Goal: Task Accomplishment & Management: Manage account settings

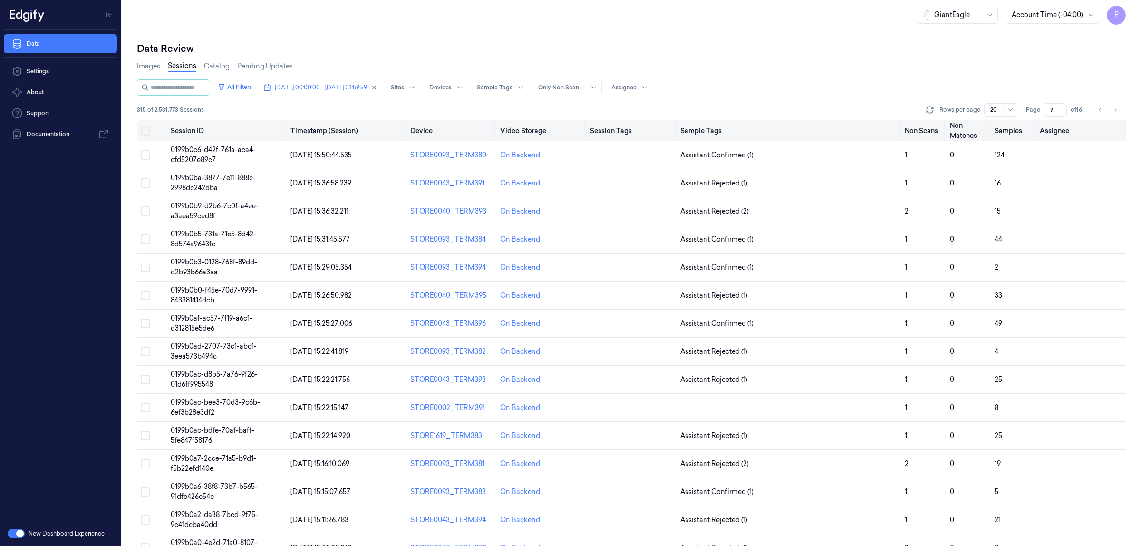
click at [145, 131] on button "Select all" at bounding box center [146, 131] width 10 height 10
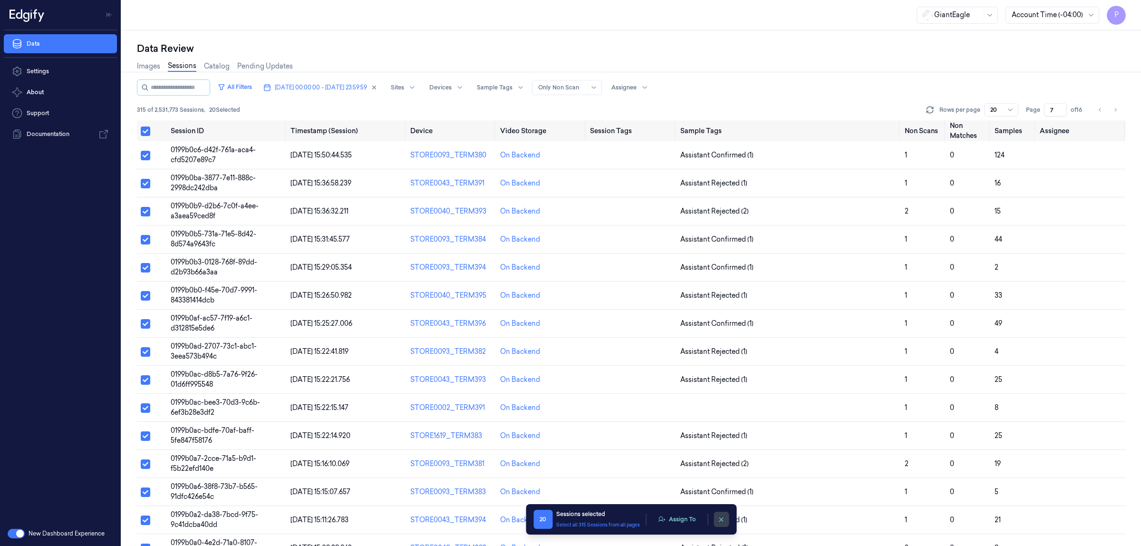
click at [720, 517] on icon "clearSelection" at bounding box center [721, 519] width 7 height 7
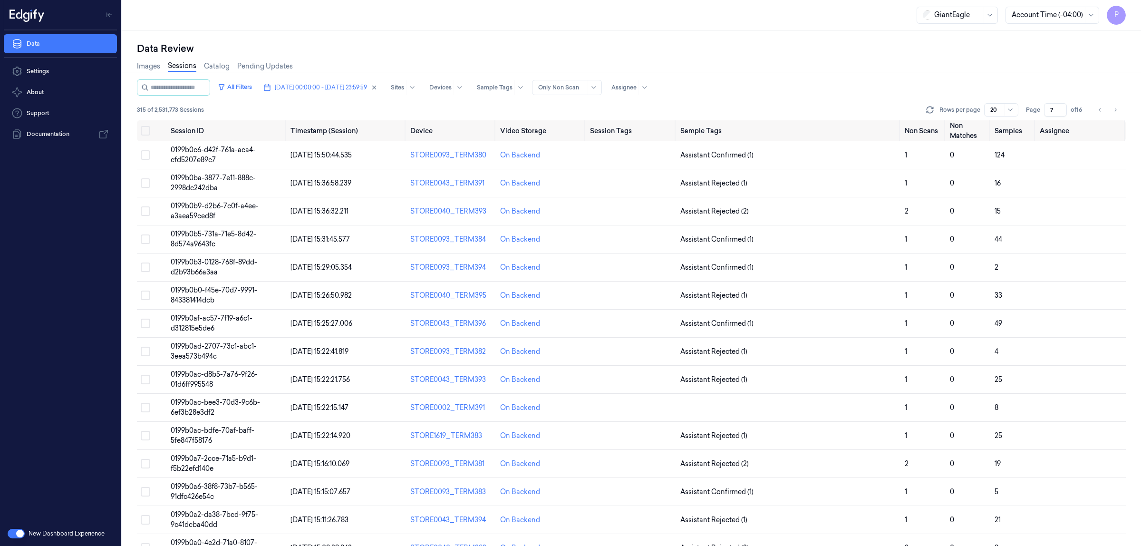
click at [1050, 109] on input "7" at bounding box center [1055, 109] width 23 height 13
type input "1"
click at [921, 68] on div "Images Sessions Catalog Pending Updates" at bounding box center [631, 67] width 989 height 24
click at [141, 132] on button "Select all" at bounding box center [146, 131] width 10 height 10
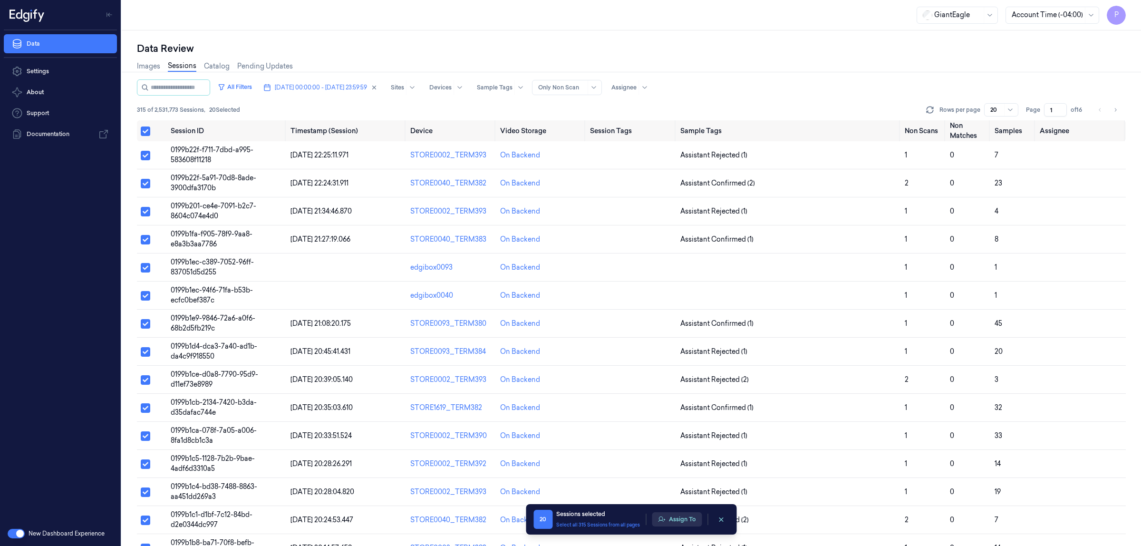
click at [674, 521] on button "Assign To" at bounding box center [677, 519] width 50 height 14
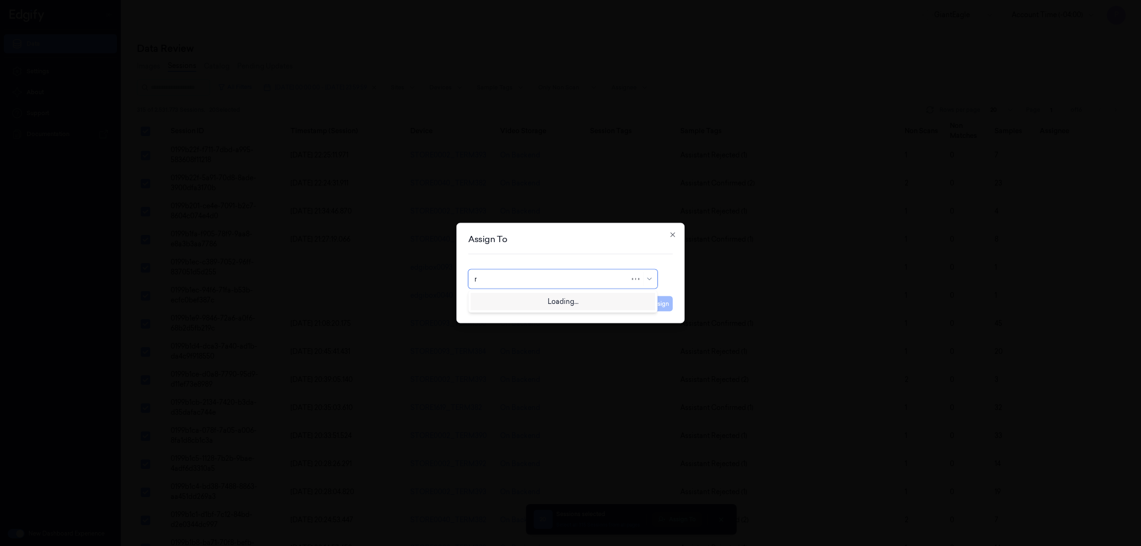
type input "ru"
click at [517, 301] on div "rupa b" at bounding box center [563, 301] width 177 height 10
click at [666, 305] on button "Assign" at bounding box center [660, 303] width 26 height 15
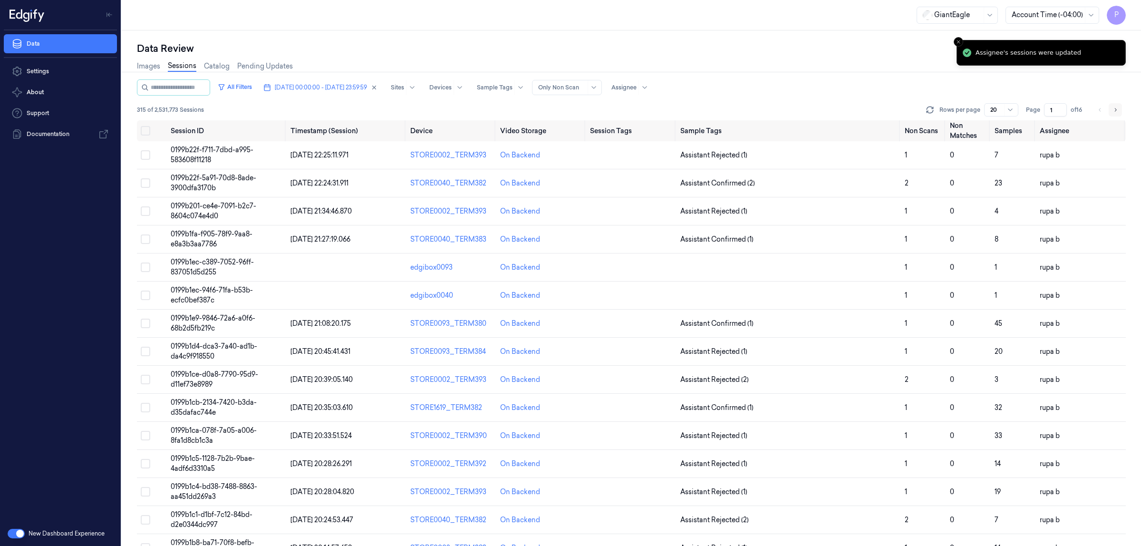
click at [1115, 112] on icon "Go to next page" at bounding box center [1116, 110] width 6 height 8
type input "2"
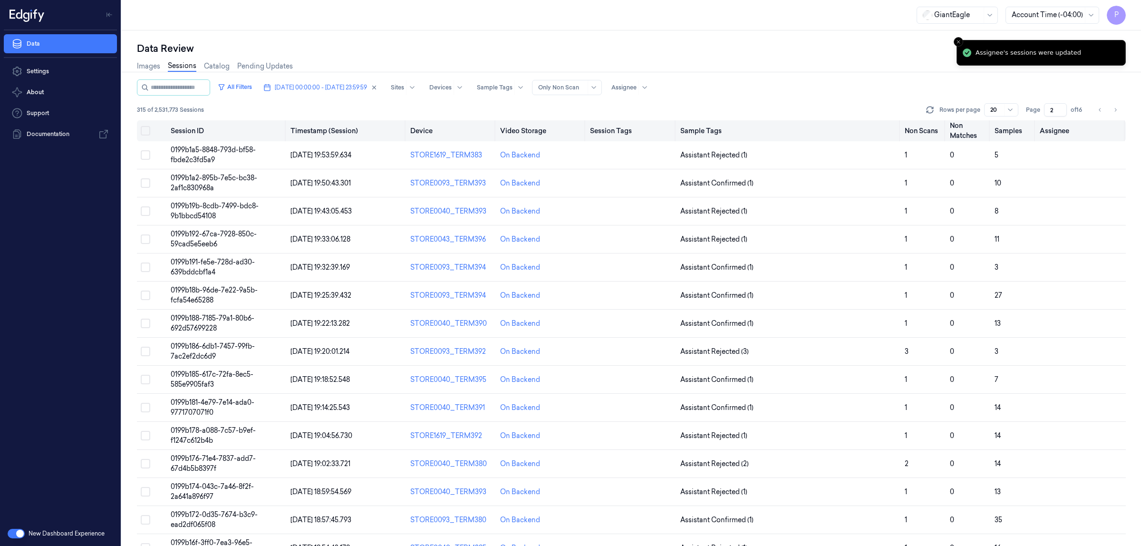
click at [147, 131] on button "Select all" at bounding box center [146, 131] width 10 height 10
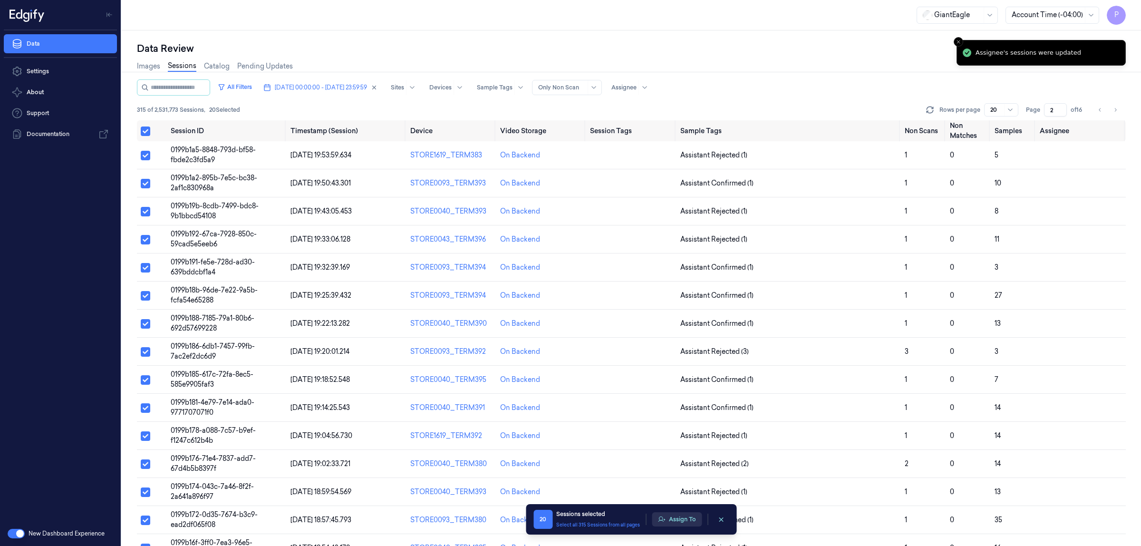
click at [671, 516] on button "Assign To" at bounding box center [677, 519] width 50 height 14
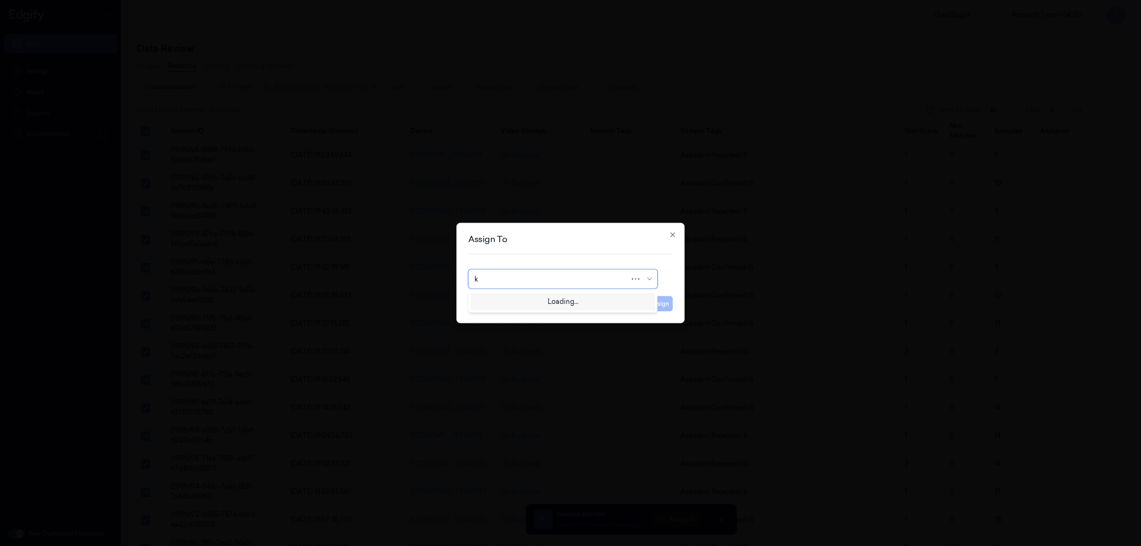
type input "ko"
click at [519, 302] on div "korisetty prem" at bounding box center [498, 301] width 46 height 10
click at [664, 311] on button "Assign" at bounding box center [660, 303] width 26 height 15
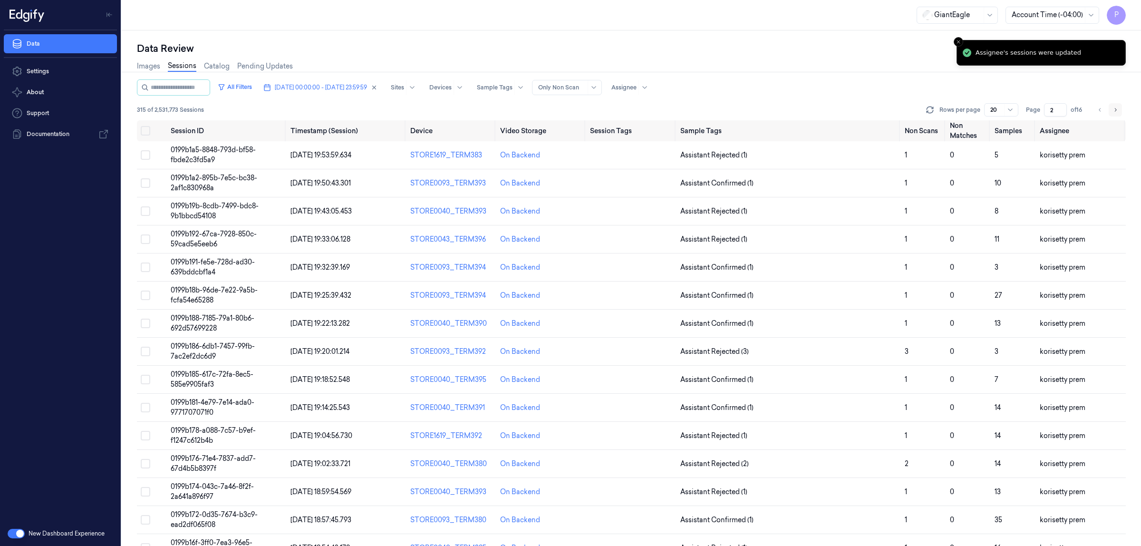
click at [1112, 112] on button "Go to next page" at bounding box center [1115, 109] width 13 height 13
type input "3"
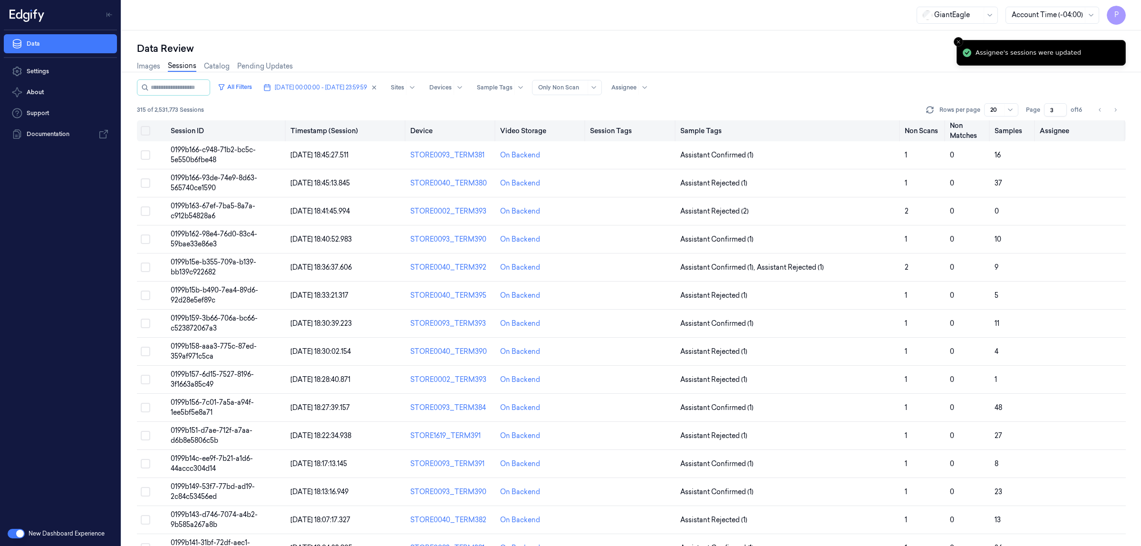
drag, startPoint x: 144, startPoint y: 132, endPoint x: 146, endPoint y: 141, distance: 8.9
click at [144, 132] on button "Select all" at bounding box center [146, 131] width 10 height 10
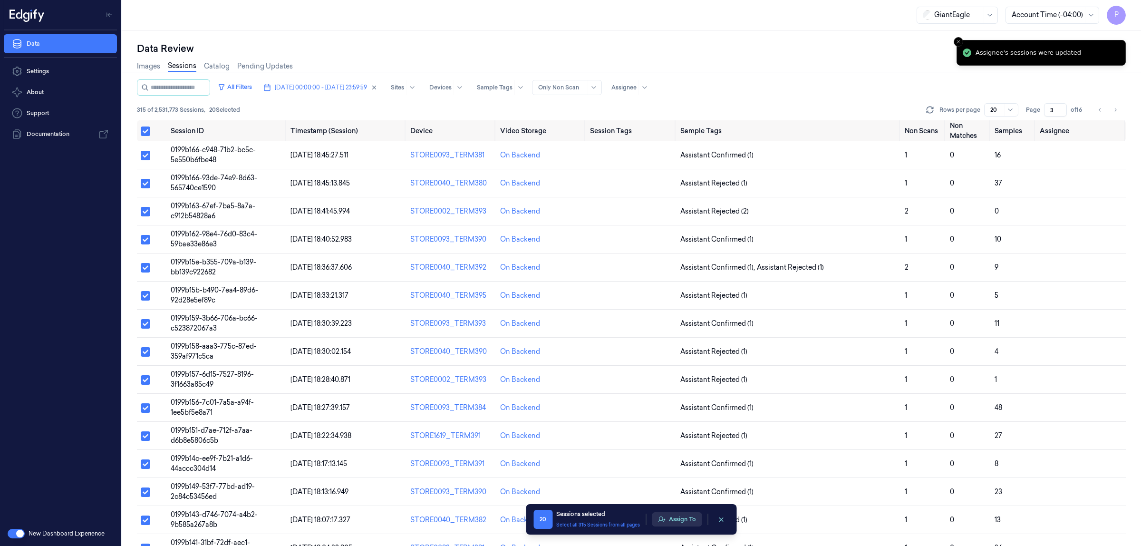
click at [685, 521] on button "Assign To" at bounding box center [677, 519] width 50 height 14
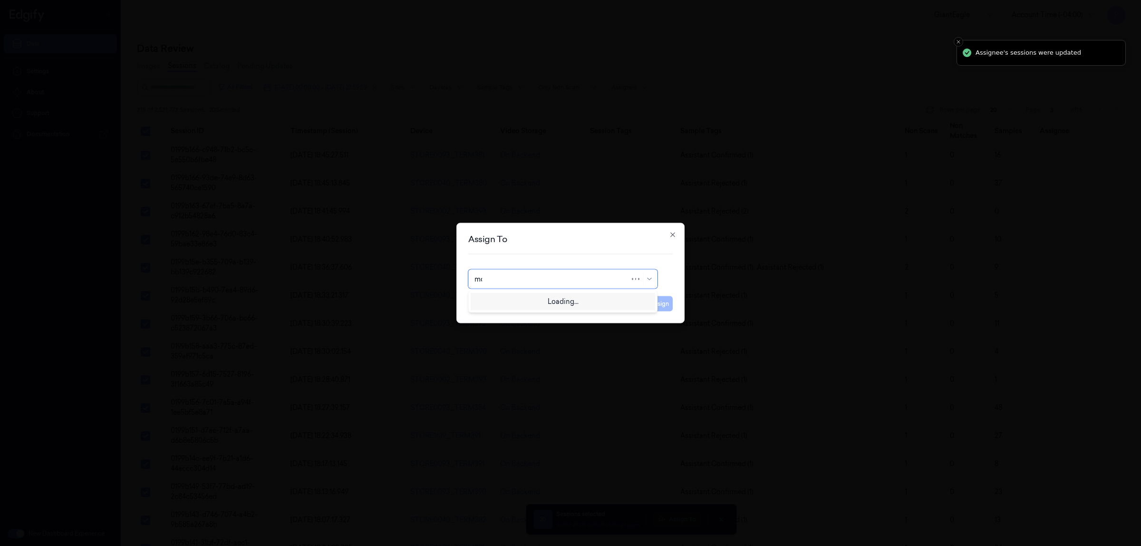
type input "moh"
click at [538, 307] on div "[PERSON_NAME]" at bounding box center [563, 301] width 185 height 16
click at [660, 307] on button "Assign" at bounding box center [660, 303] width 26 height 15
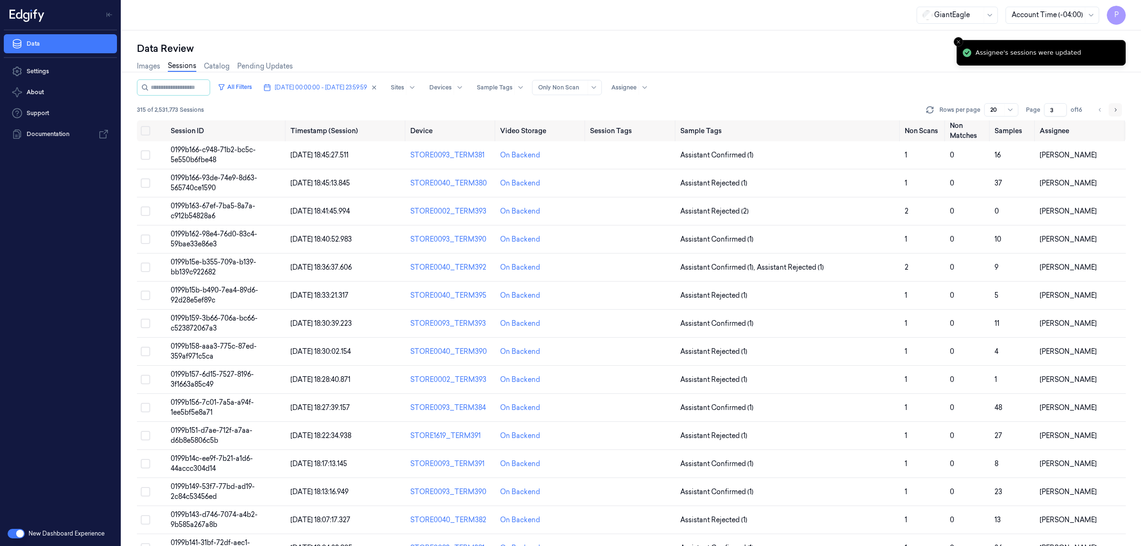
click at [1116, 108] on icon "Go to next page" at bounding box center [1116, 110] width 6 height 8
type input "4"
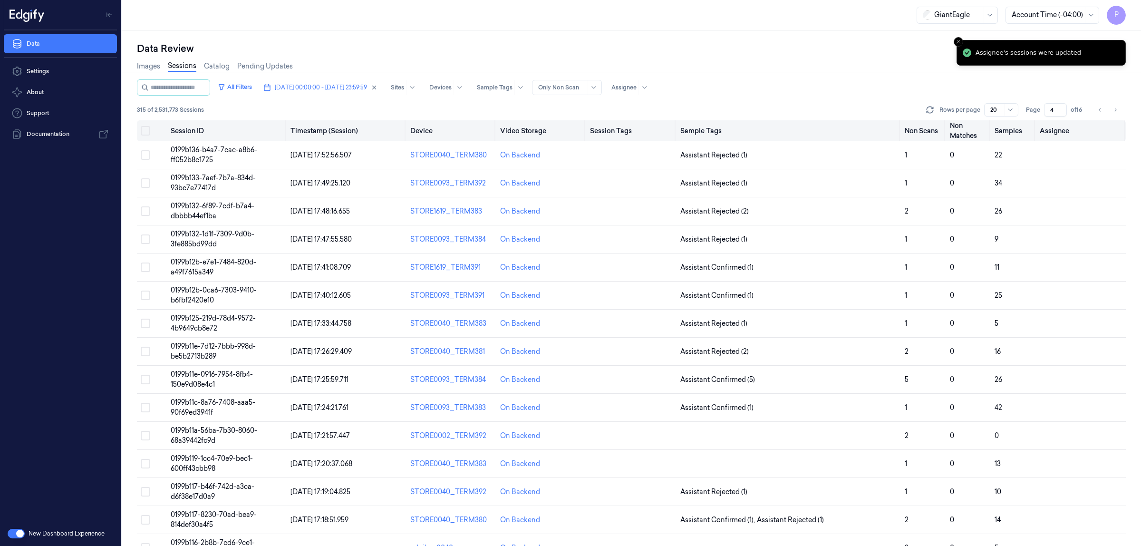
click at [144, 131] on button "Select all" at bounding box center [146, 131] width 10 height 10
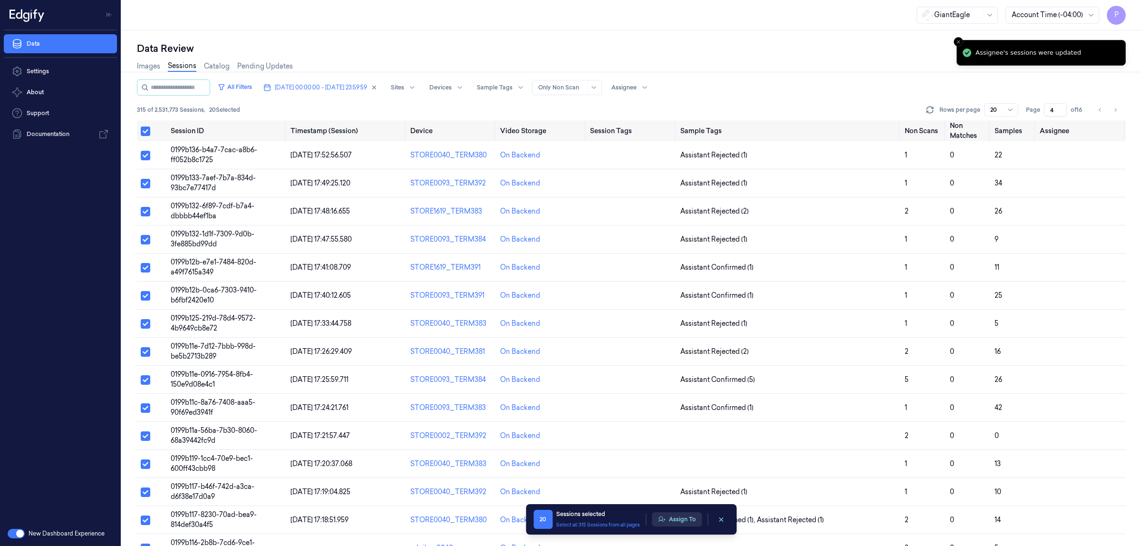
click at [674, 519] on button "Assign To" at bounding box center [677, 519] width 50 height 14
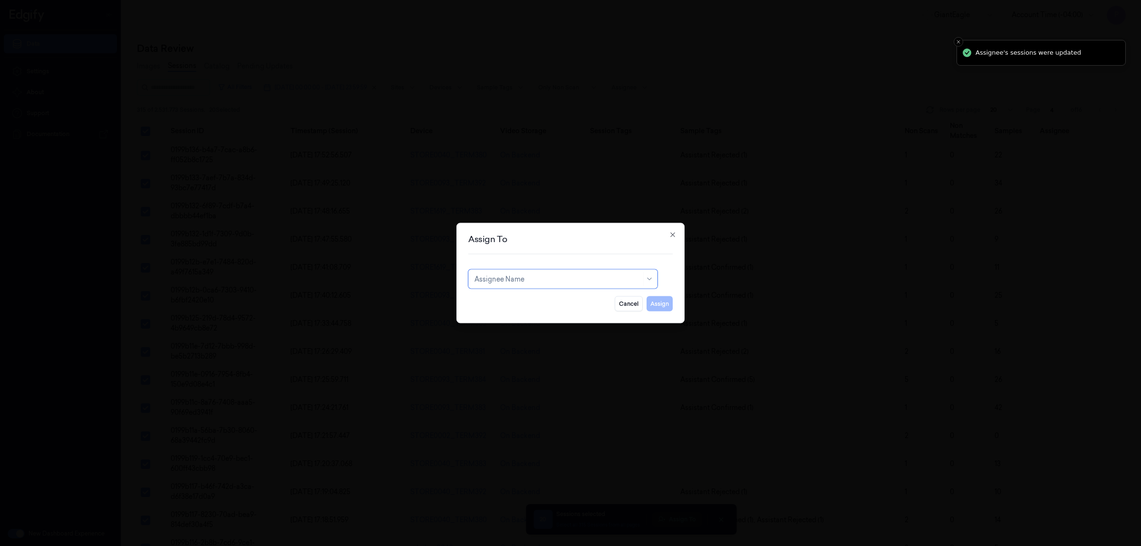
type input "v"
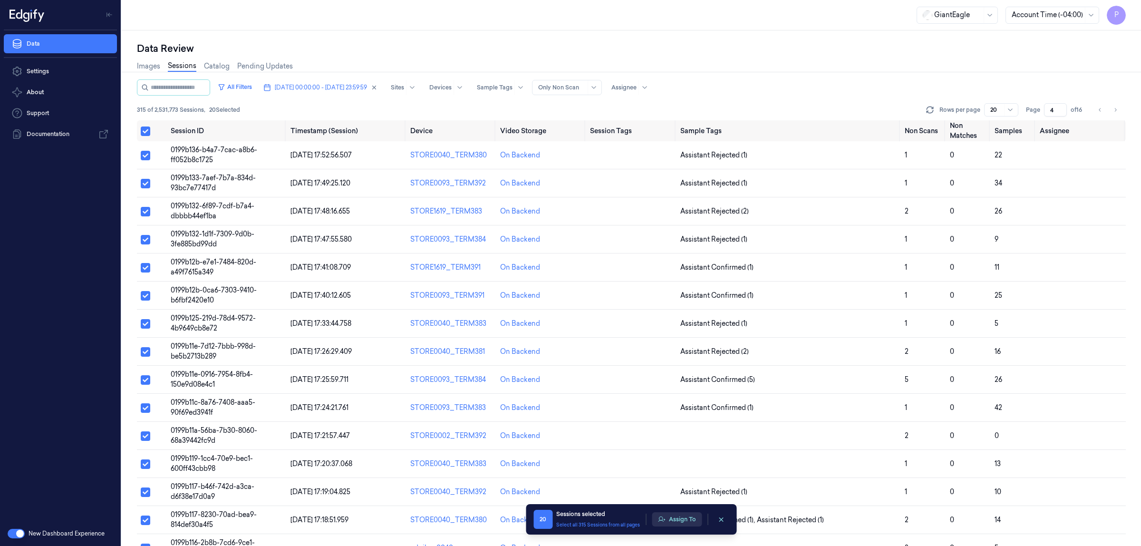
click at [689, 522] on button "Assign To" at bounding box center [677, 519] width 50 height 14
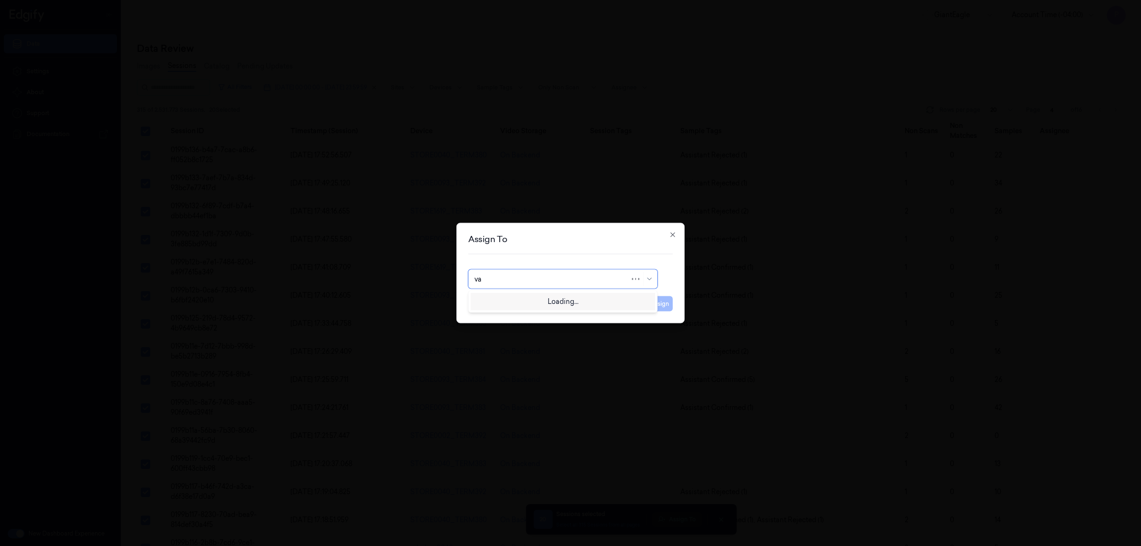
type input "var"
click at [504, 315] on div "[PERSON_NAME] g" at bounding box center [563, 316] width 177 height 10
click at [660, 303] on button "Assign" at bounding box center [660, 303] width 26 height 15
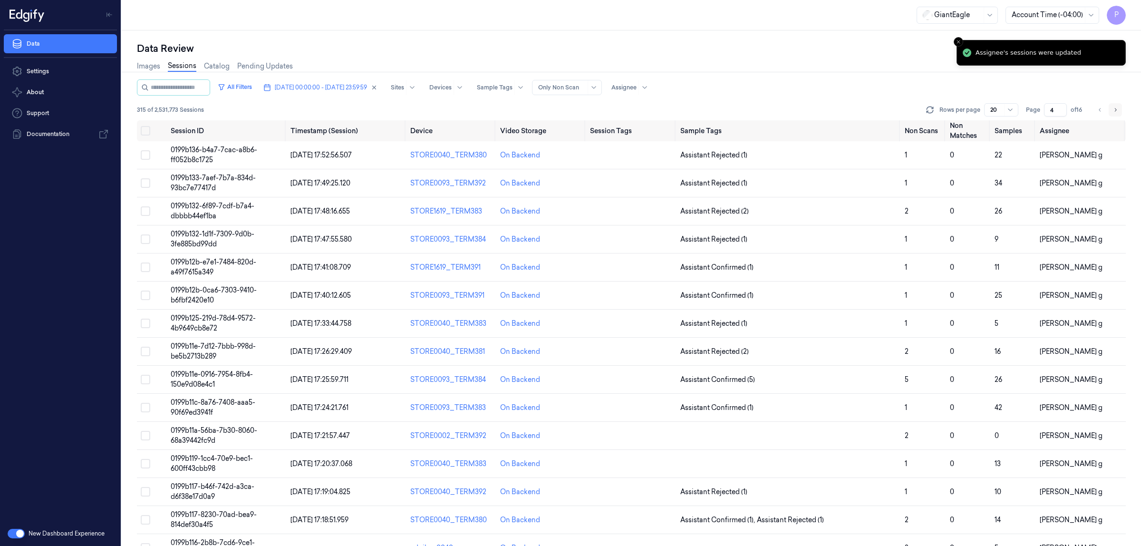
click at [1116, 111] on icon "Go to next page" at bounding box center [1116, 110] width 6 height 8
type input "5"
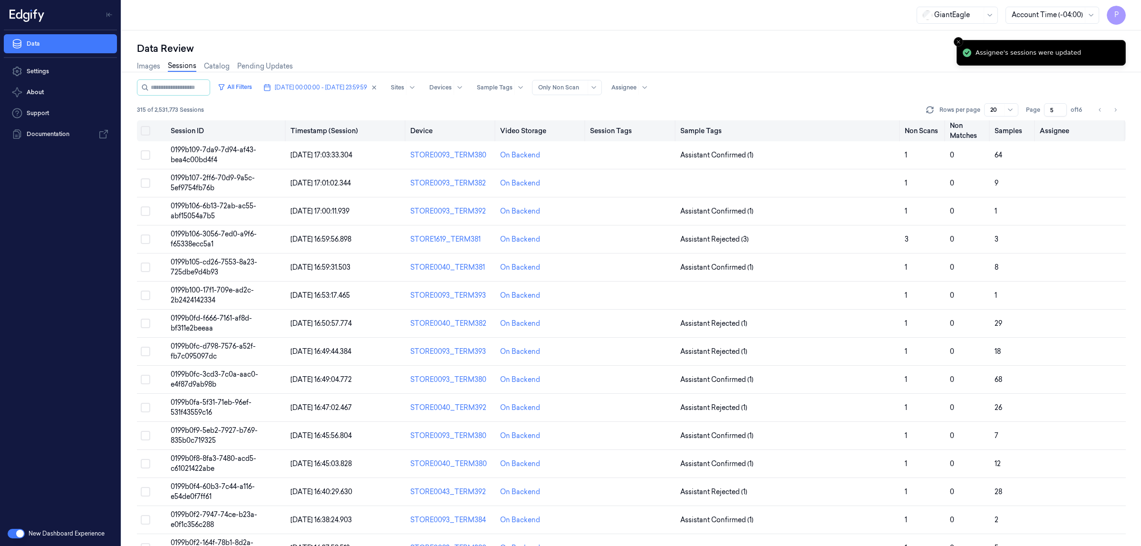
click at [146, 129] on button "Select all" at bounding box center [146, 131] width 10 height 10
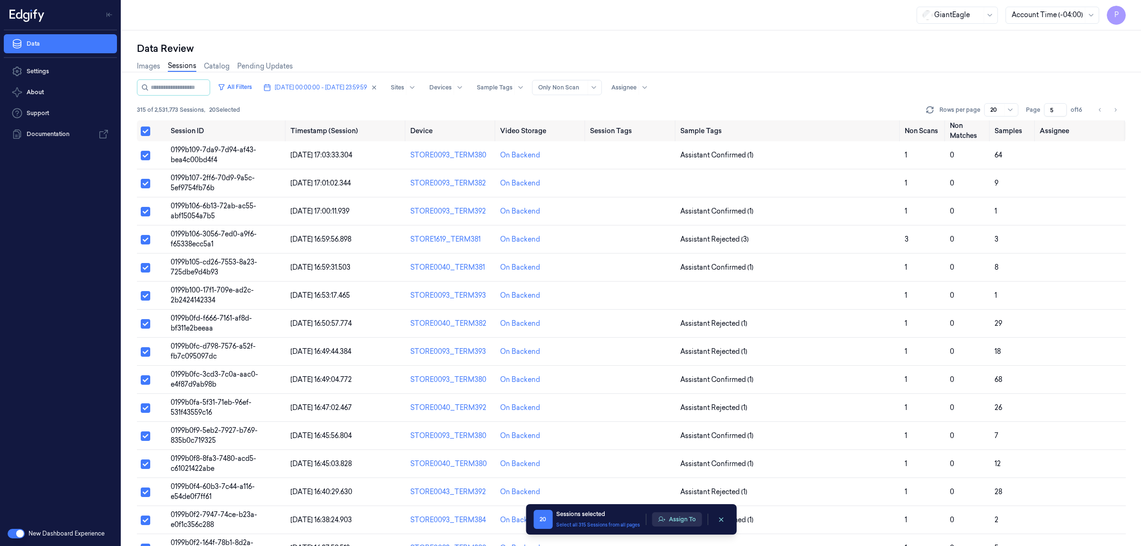
click at [674, 519] on button "Assign To" at bounding box center [677, 519] width 50 height 14
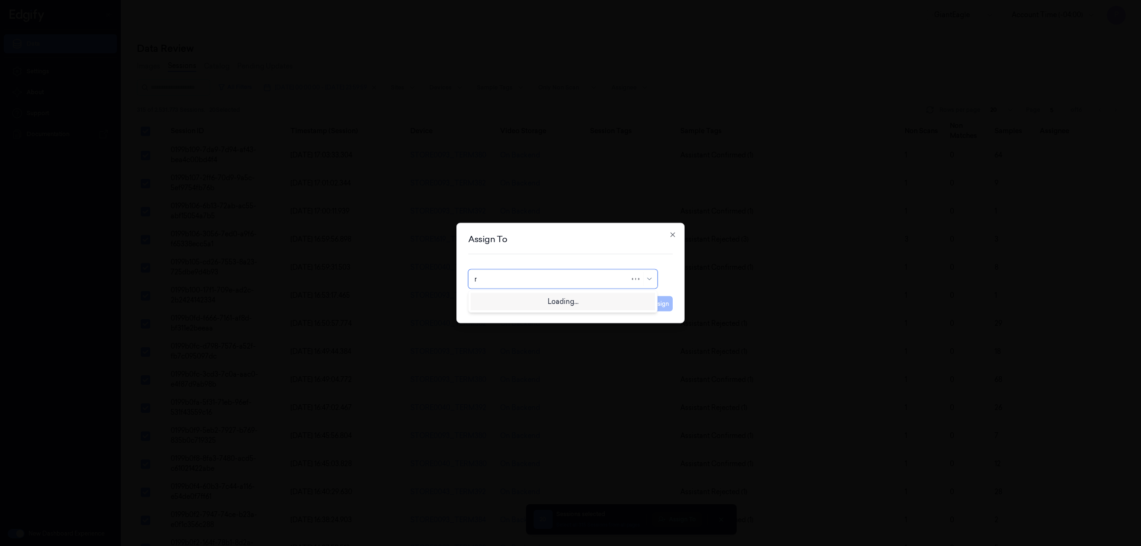
type input "ru"
click at [523, 298] on div "rupa b" at bounding box center [563, 301] width 177 height 10
click at [652, 301] on button "Assign" at bounding box center [660, 303] width 26 height 15
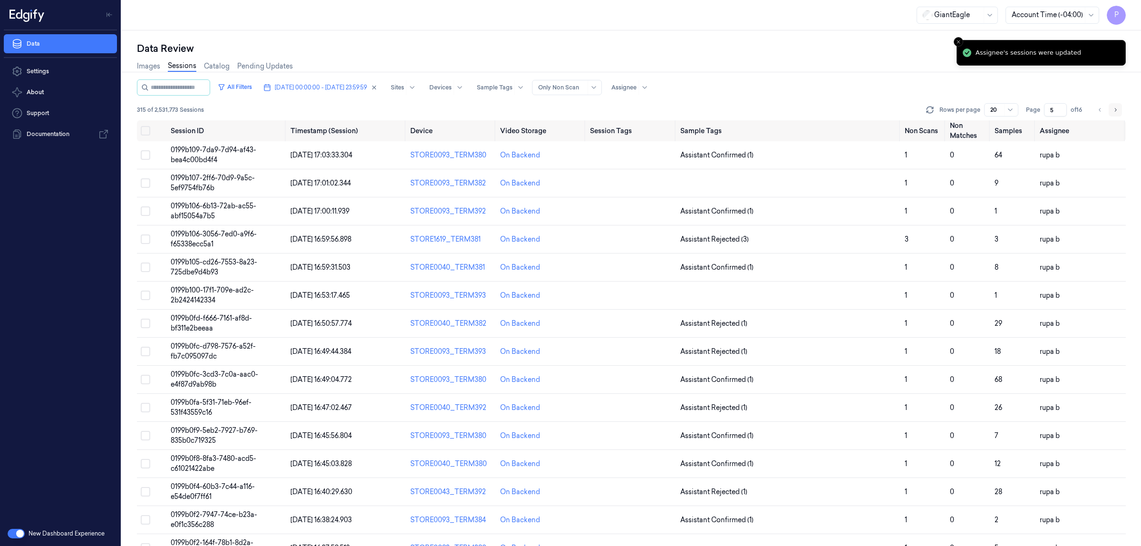
click at [1112, 105] on button "Go to next page" at bounding box center [1115, 109] width 13 height 13
type input "6"
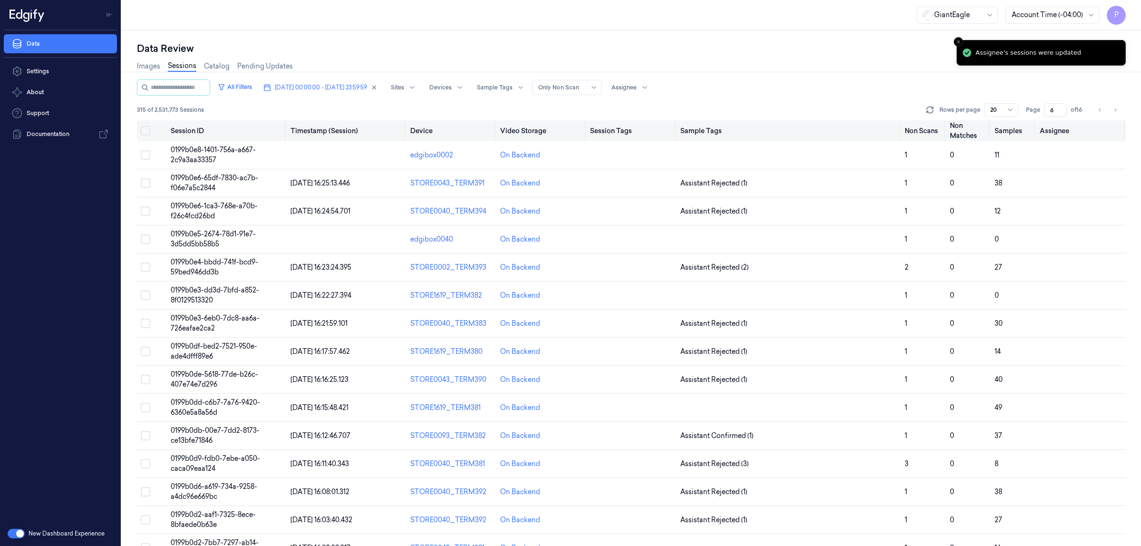
click at [147, 129] on button "Select all" at bounding box center [146, 131] width 10 height 10
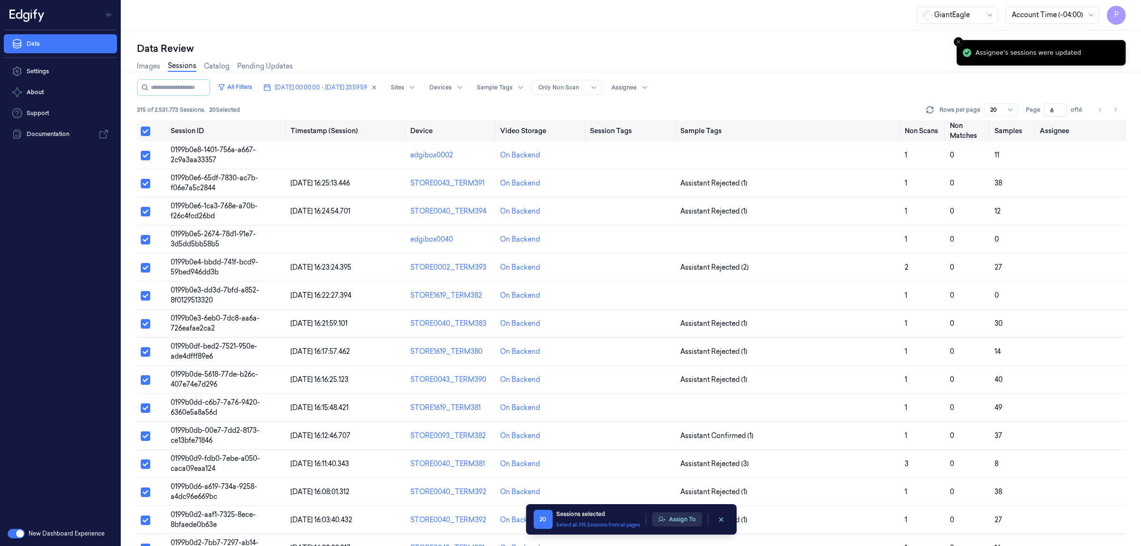
click at [666, 519] on button "Assign To" at bounding box center [677, 519] width 50 height 14
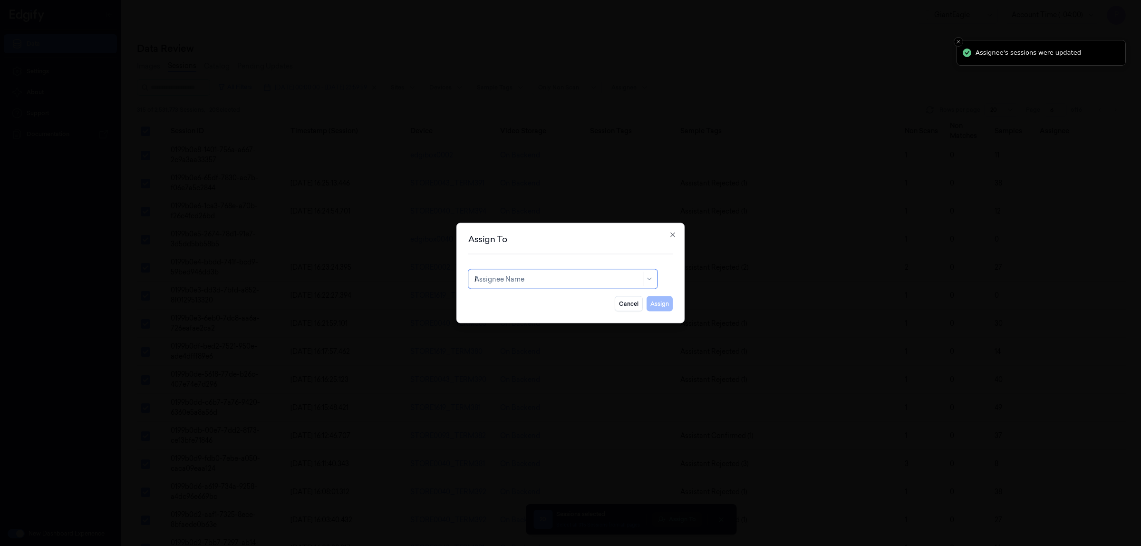
type input "ko"
click at [578, 302] on div "korisetty prem" at bounding box center [563, 301] width 177 height 10
click at [661, 300] on button "Assign" at bounding box center [660, 303] width 26 height 15
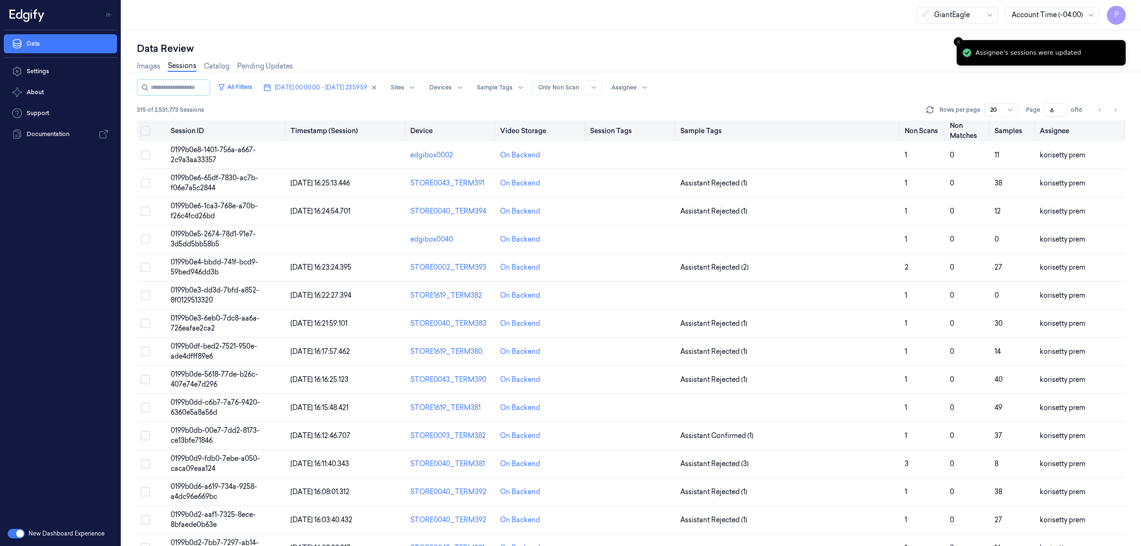
click at [1114, 109] on icon "Go to next page" at bounding box center [1116, 110] width 6 height 8
type input "7"
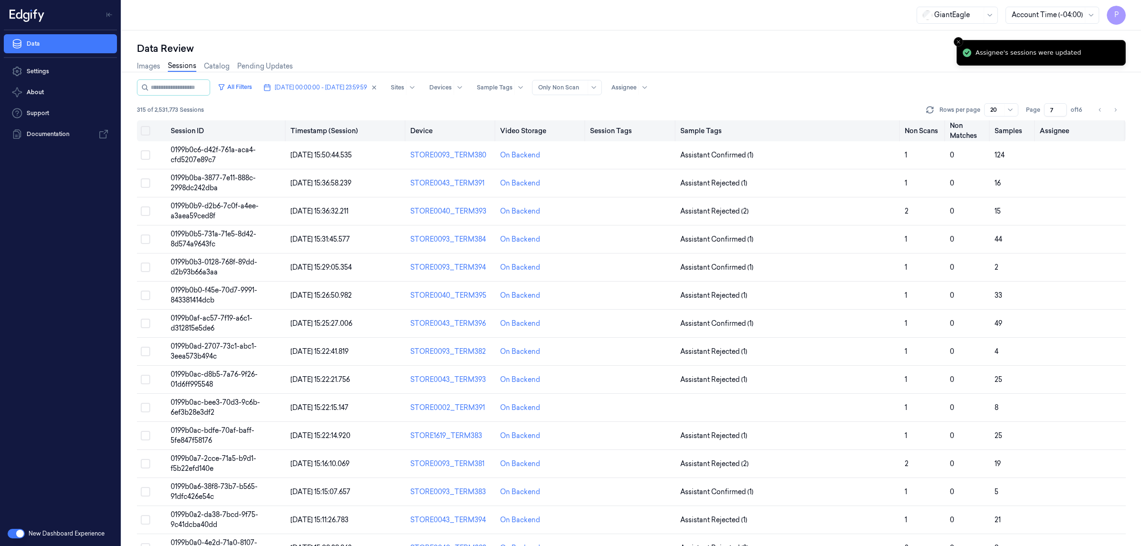
click at [143, 131] on button "Select all" at bounding box center [146, 131] width 10 height 10
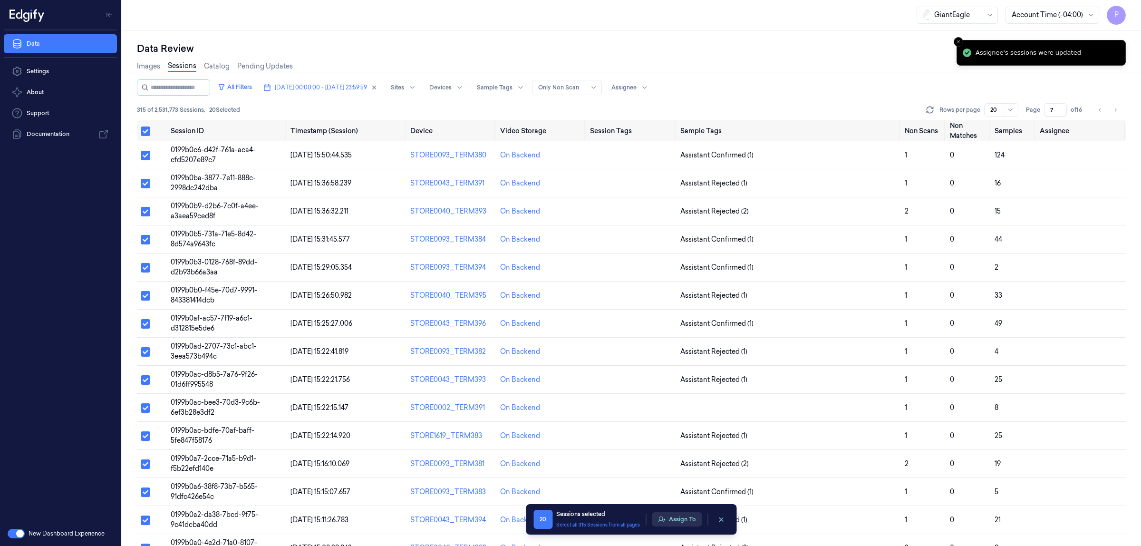
click at [678, 519] on button "Assign To" at bounding box center [677, 519] width 50 height 14
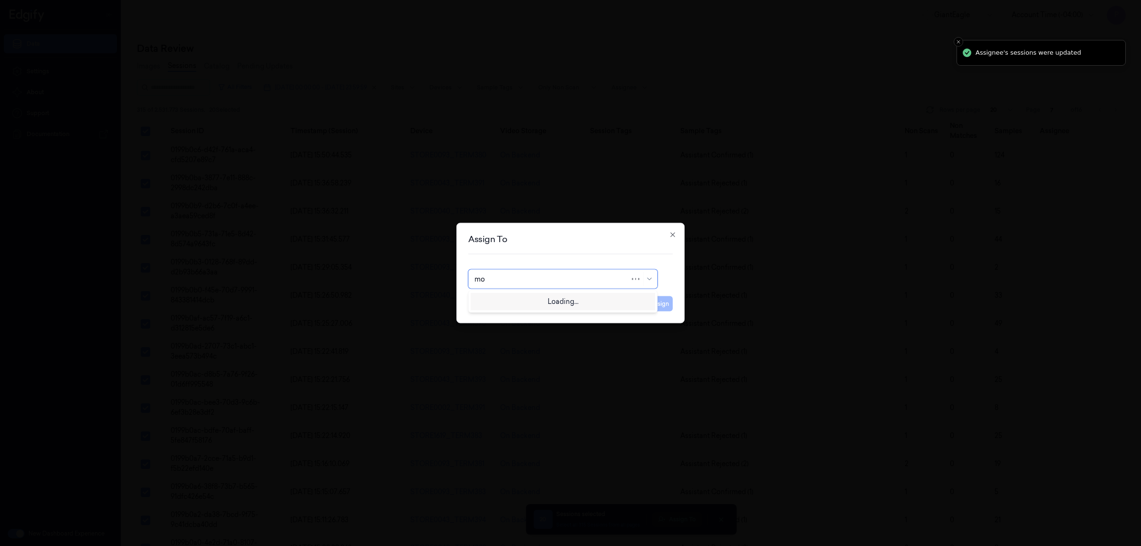
type input "moh"
click at [516, 303] on div "[PERSON_NAME]" at bounding box center [563, 301] width 177 height 10
click at [665, 302] on button "Assign" at bounding box center [660, 303] width 26 height 15
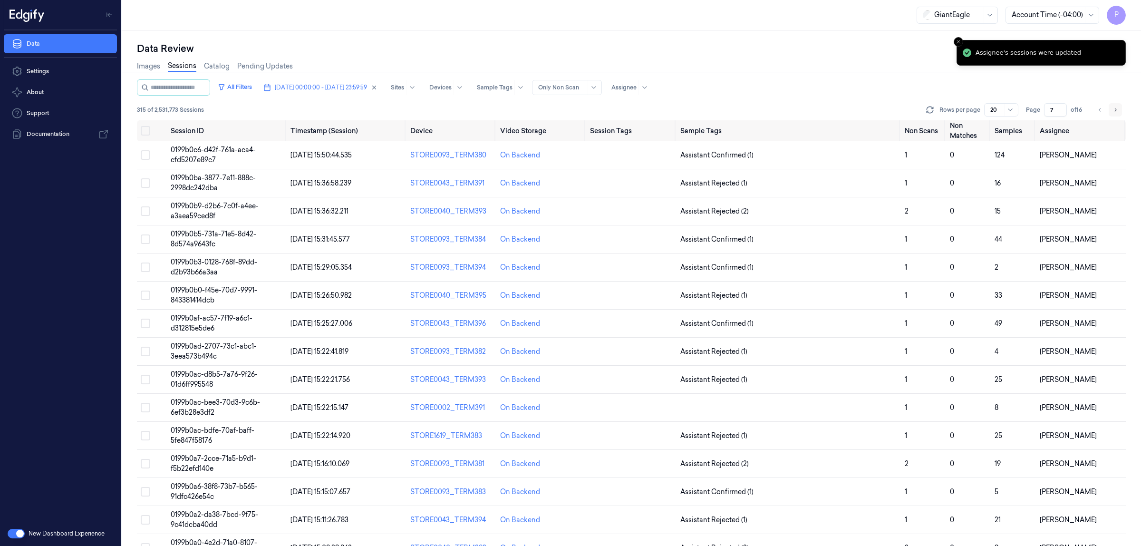
click at [1113, 110] on button "Go to next page" at bounding box center [1115, 109] width 13 height 13
type input "8"
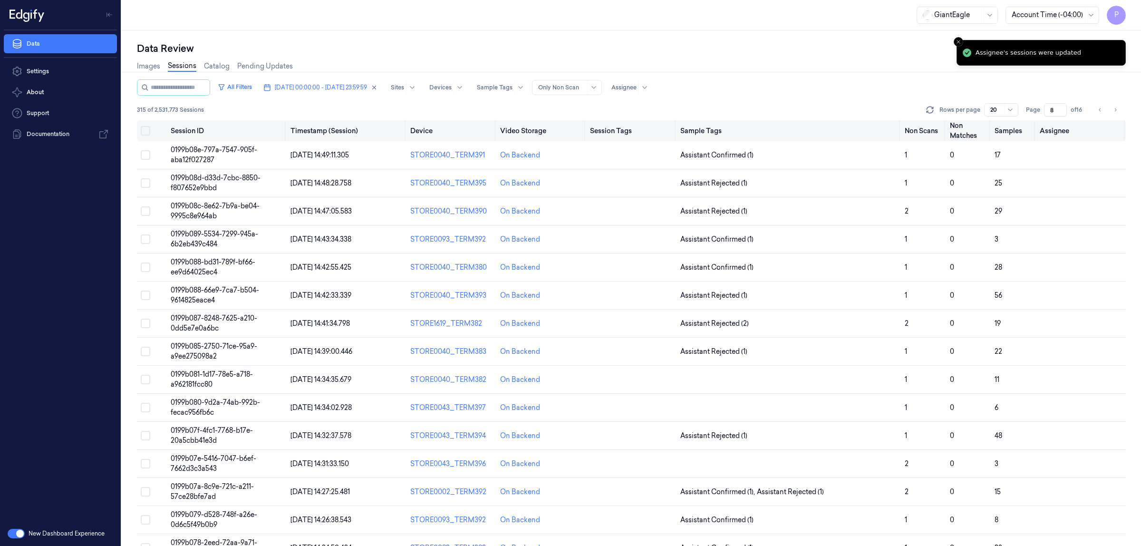
click at [146, 129] on button "Select all" at bounding box center [146, 131] width 10 height 10
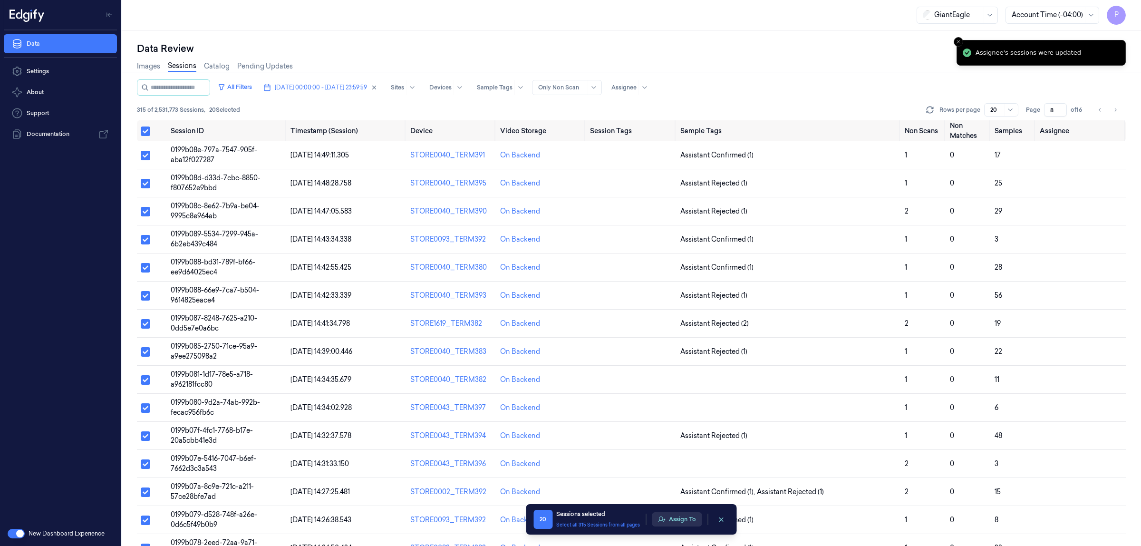
click at [678, 522] on button "Assign To" at bounding box center [677, 519] width 50 height 14
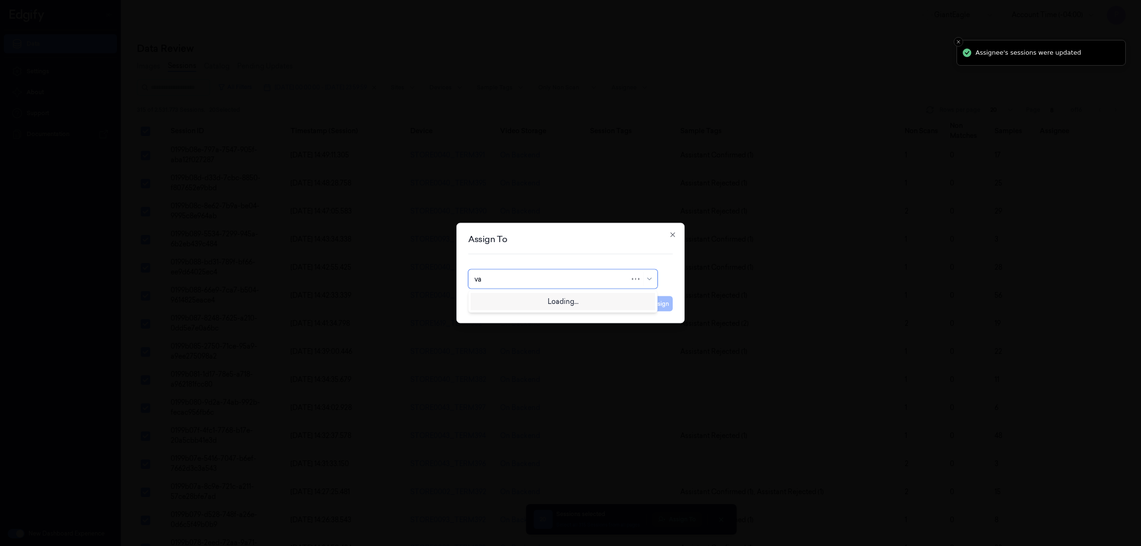
type input "var"
click at [522, 320] on div "[PERSON_NAME] g" at bounding box center [563, 316] width 177 height 10
click at [657, 307] on button "Assign" at bounding box center [660, 303] width 26 height 15
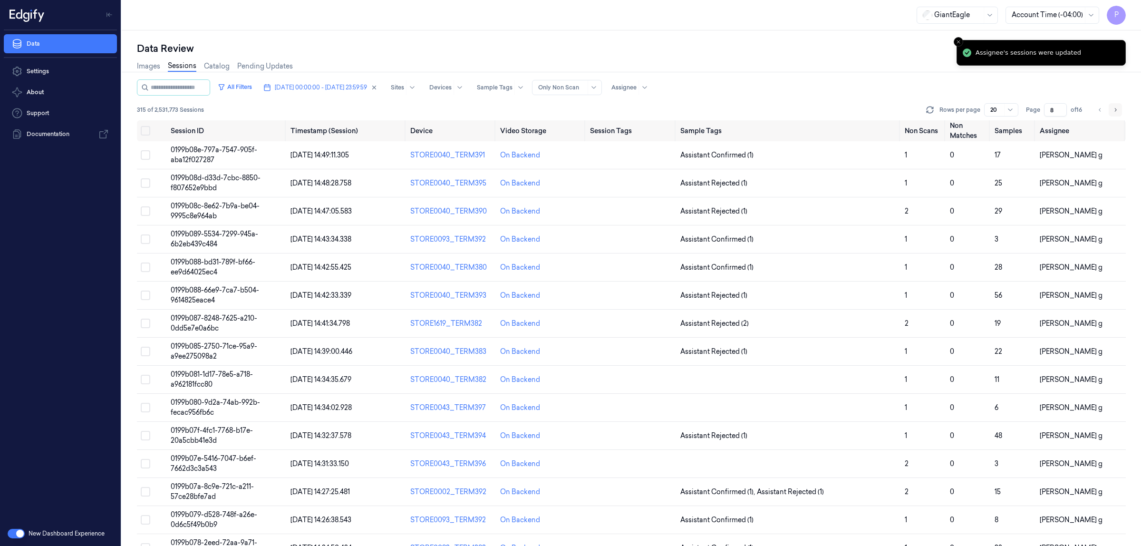
click at [1116, 111] on icon "Go to next page" at bounding box center [1116, 110] width 6 height 8
type input "9"
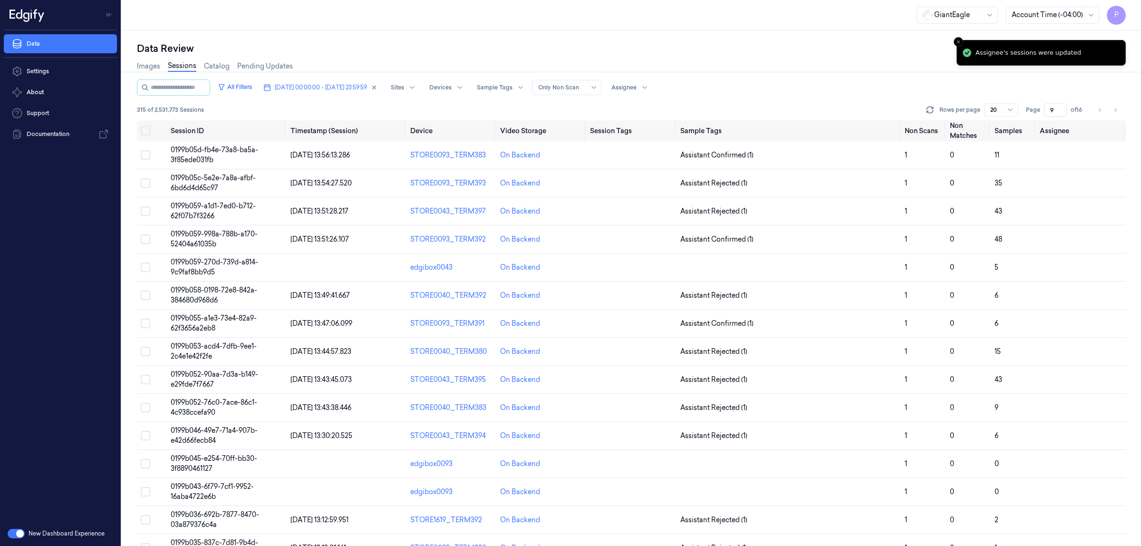
click at [886, 46] on div "Data Review" at bounding box center [631, 48] width 989 height 13
